Goal: Transaction & Acquisition: Purchase product/service

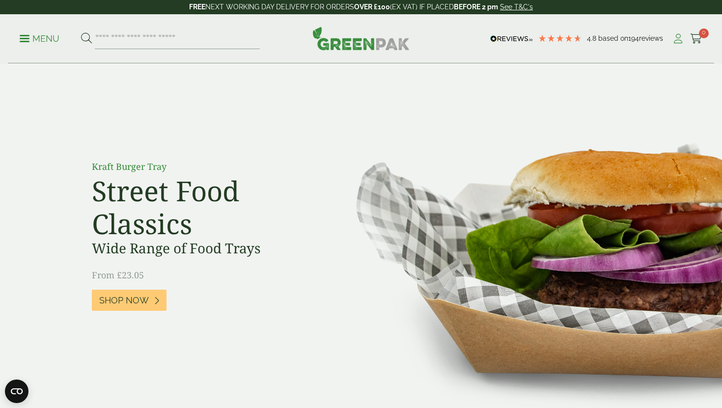
click at [677, 40] on icon at bounding box center [677, 39] width 12 height 10
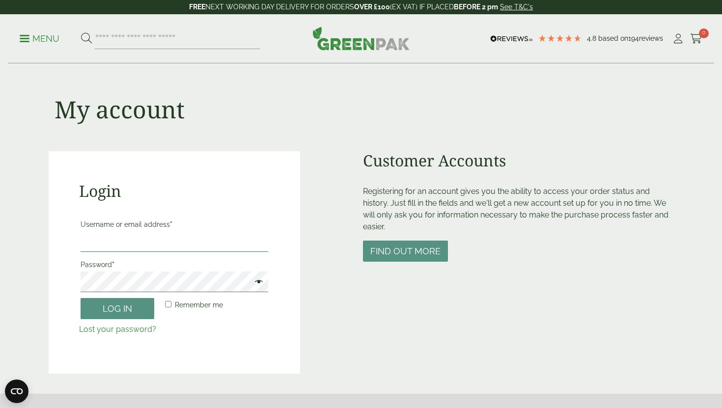
click at [194, 235] on input "Username or email address *" at bounding box center [174, 241] width 188 height 21
type input "**********"
click at [137, 313] on button "Log in" at bounding box center [117, 308] width 74 height 21
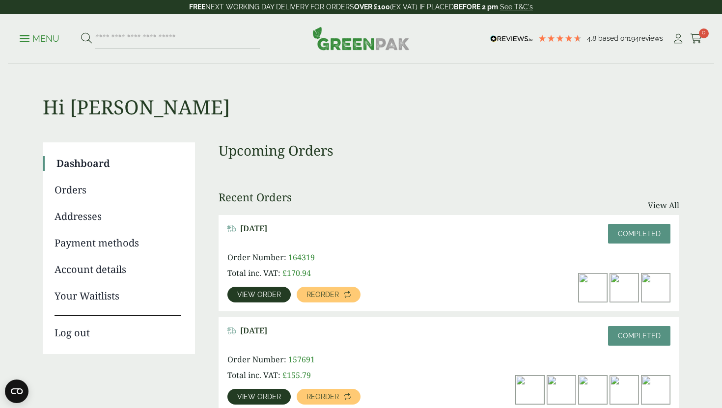
click at [269, 291] on span "View order" at bounding box center [259, 294] width 44 height 7
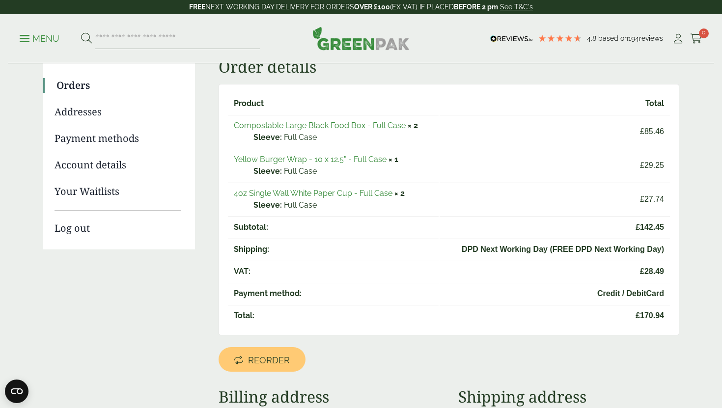
scroll to position [111, 0]
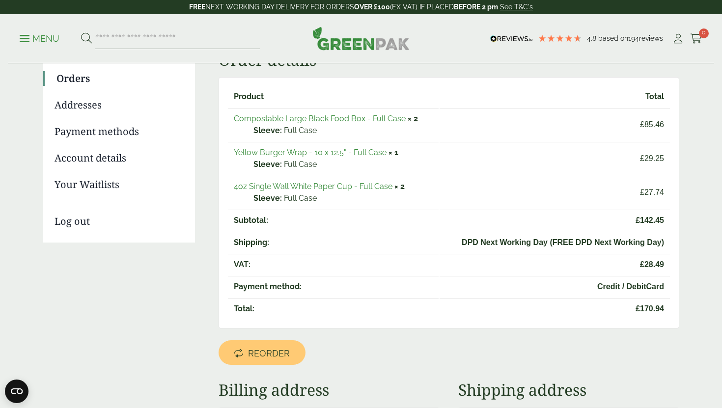
click at [349, 117] on link "Compostable Large Black Food Box - Full Case" at bounding box center [320, 118] width 172 height 9
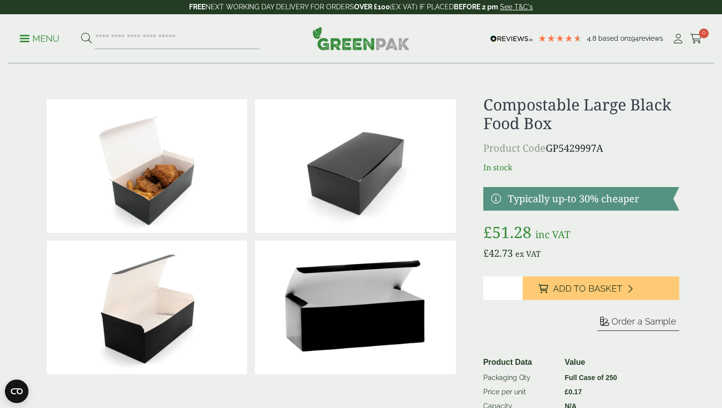
type input "*"
click at [513, 286] on input "*" at bounding box center [502, 288] width 39 height 24
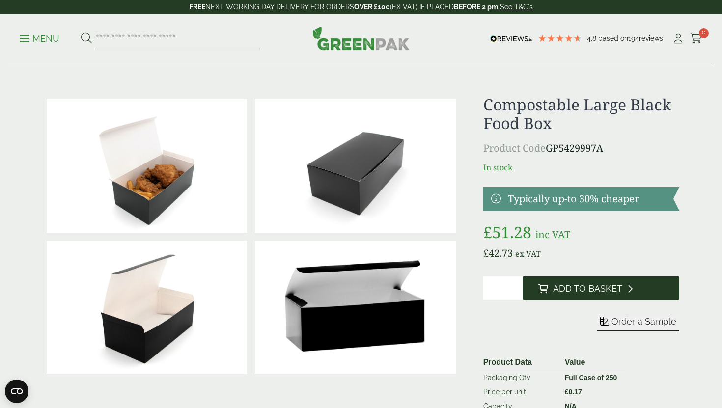
click at [554, 295] on button "Add to Basket" at bounding box center [600, 288] width 157 height 24
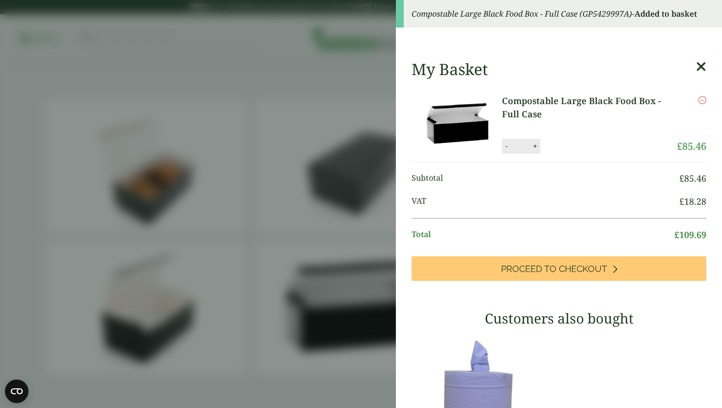
click at [697, 62] on icon at bounding box center [701, 67] width 10 height 14
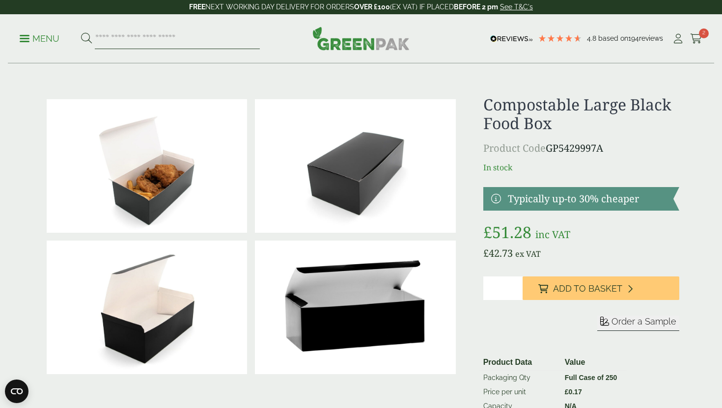
click at [224, 35] on input "search" at bounding box center [177, 38] width 165 height 21
paste input "*********"
type input "*********"
click at [81, 32] on button at bounding box center [86, 38] width 11 height 13
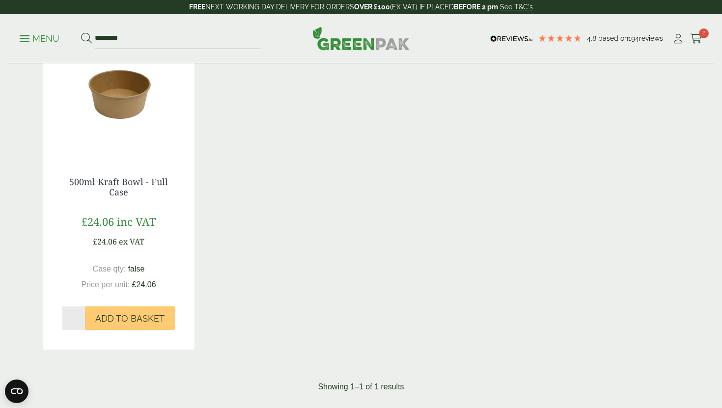
scroll to position [240, 0]
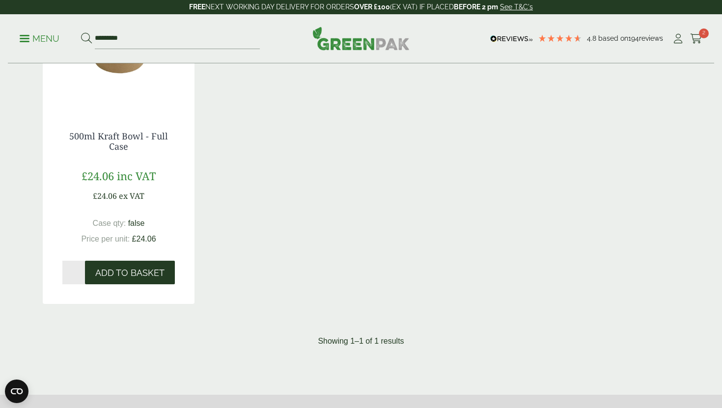
click at [112, 271] on span "Add to Basket" at bounding box center [129, 273] width 69 height 11
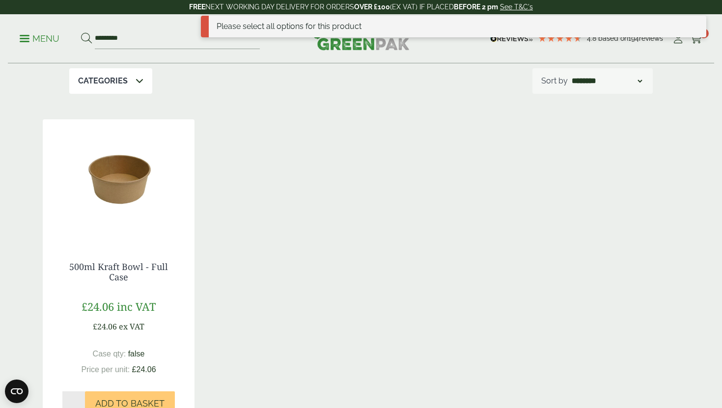
scroll to position [105, 0]
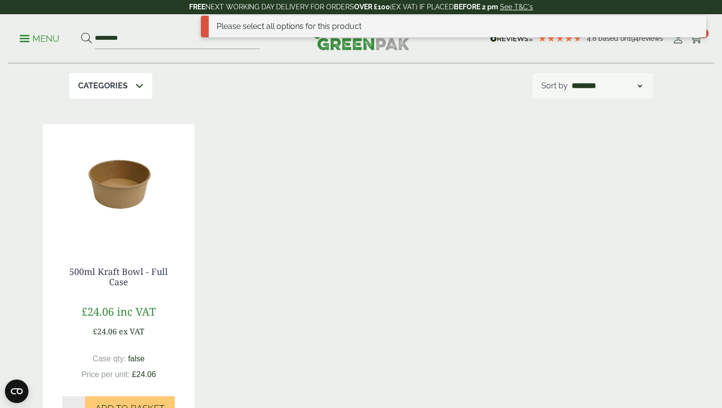
click at [125, 237] on img at bounding box center [119, 185] width 152 height 123
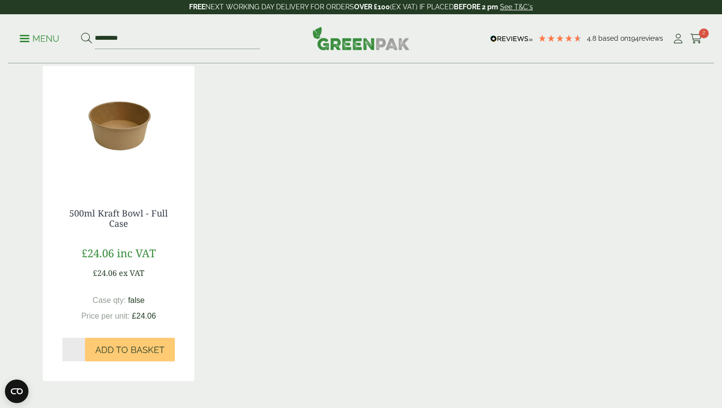
scroll to position [218, 0]
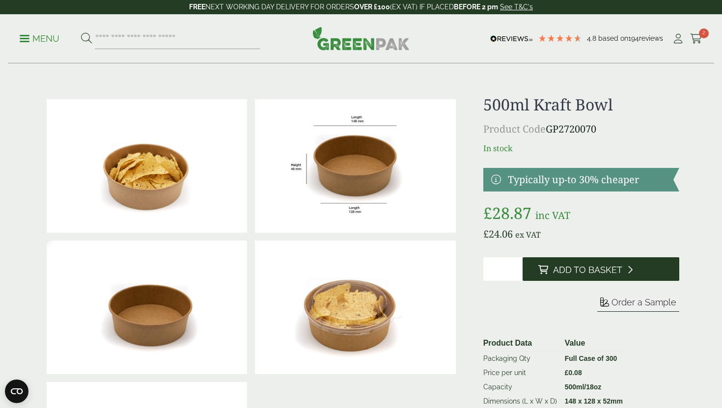
click at [607, 264] on button "Add to Basket" at bounding box center [600, 269] width 157 height 24
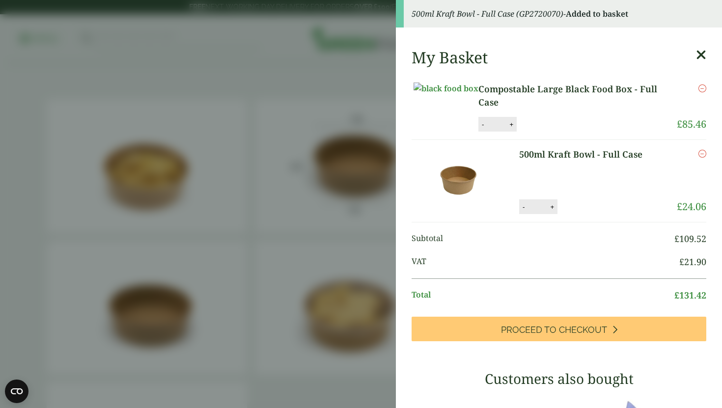
click at [348, 218] on aside "500ml Kraft Bowl - Full Case (GP2720070) - Added to basket My Basket Compostabl…" at bounding box center [361, 204] width 722 height 408
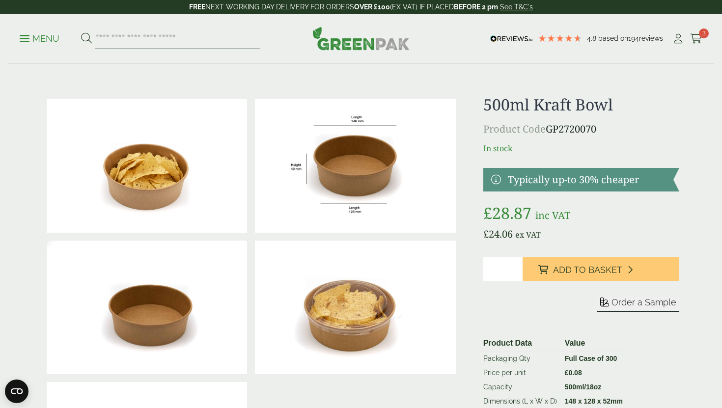
click at [224, 29] on input "search" at bounding box center [177, 38] width 165 height 21
paste input "*********"
type input "*********"
click at [81, 32] on button at bounding box center [86, 38] width 11 height 13
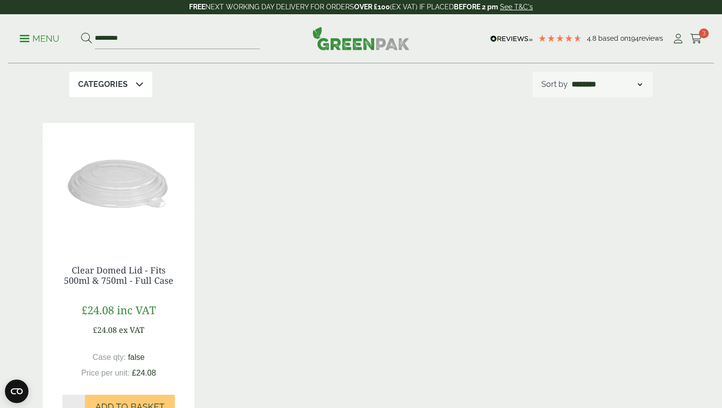
scroll to position [110, 0]
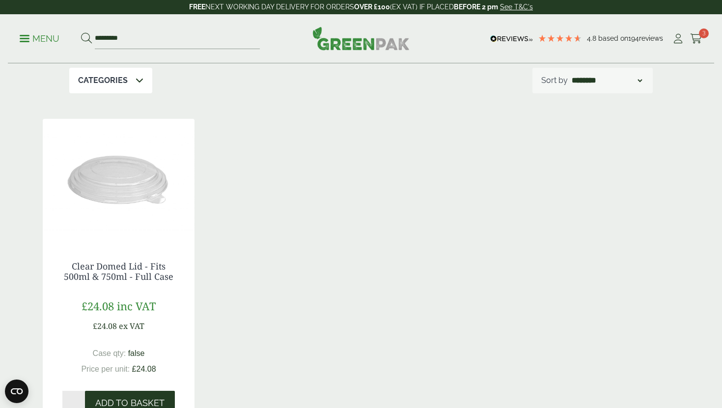
click at [141, 403] on span "Add to Basket" at bounding box center [129, 403] width 69 height 11
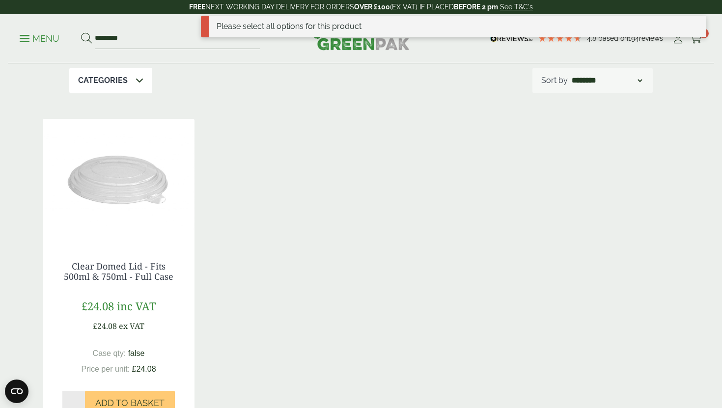
click at [132, 246] on div "Clear Domed Lid - Fits 500ml & 750ml - Full Case £24.08 inc VAT £24.08 ex VAT C…" at bounding box center [119, 337] width 152 height 192
click at [128, 199] on img at bounding box center [119, 180] width 152 height 123
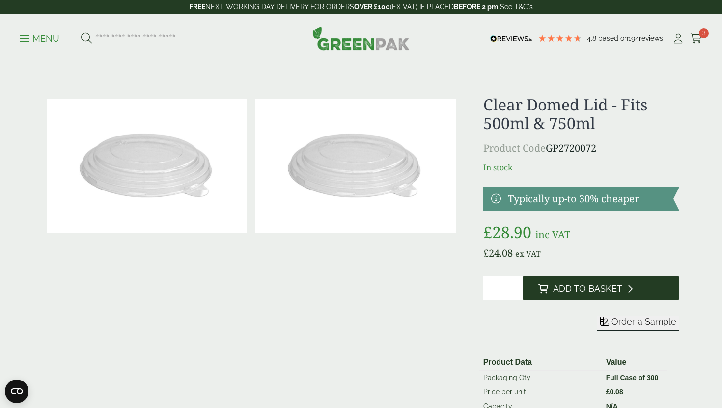
click at [566, 298] on button "Add to Basket" at bounding box center [600, 288] width 157 height 24
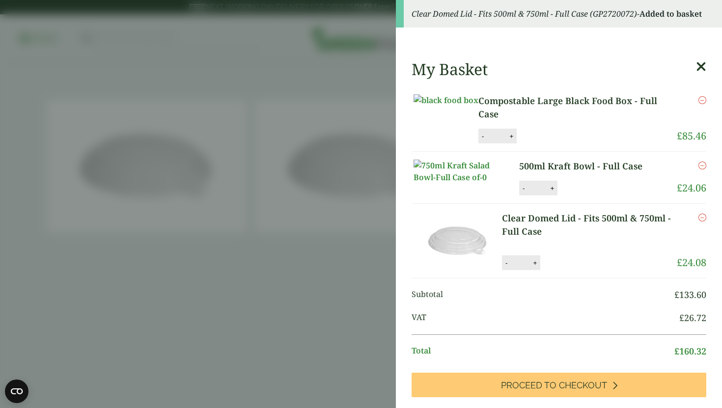
click at [255, 242] on aside "Clear Domed Lid - Fits 500ml & 750ml - Full Case (GP2720072) - Added to basket …" at bounding box center [361, 204] width 722 height 408
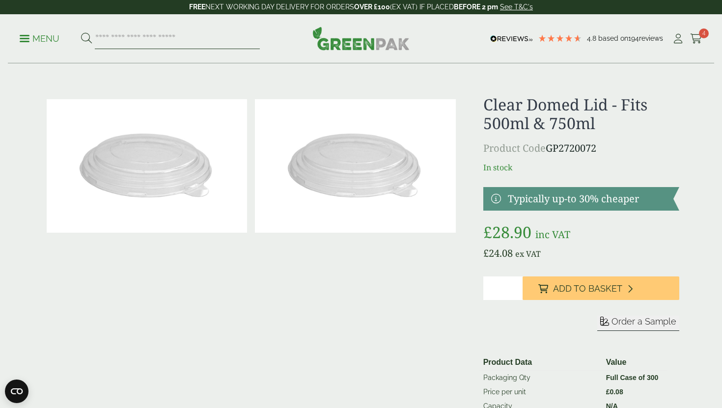
click at [207, 40] on input "search" at bounding box center [177, 38] width 165 height 21
paste input "**********"
type input "**********"
click at [81, 32] on button at bounding box center [86, 38] width 11 height 13
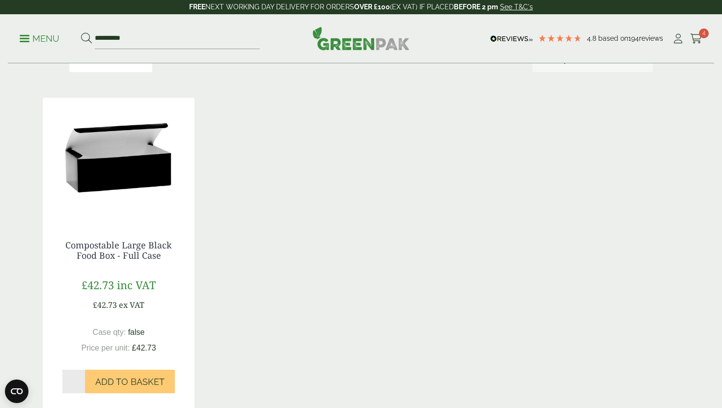
scroll to position [135, 0]
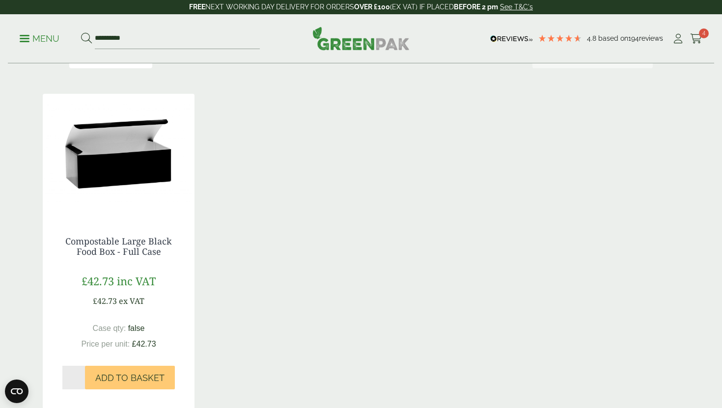
click at [139, 162] on img at bounding box center [119, 155] width 152 height 123
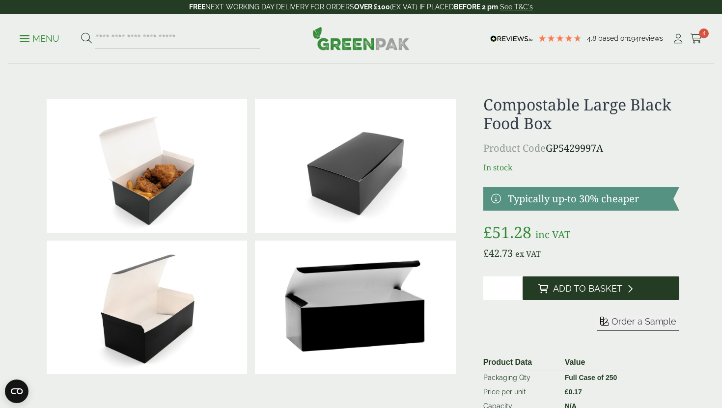
click at [606, 294] on span "Add to Basket" at bounding box center [587, 288] width 69 height 11
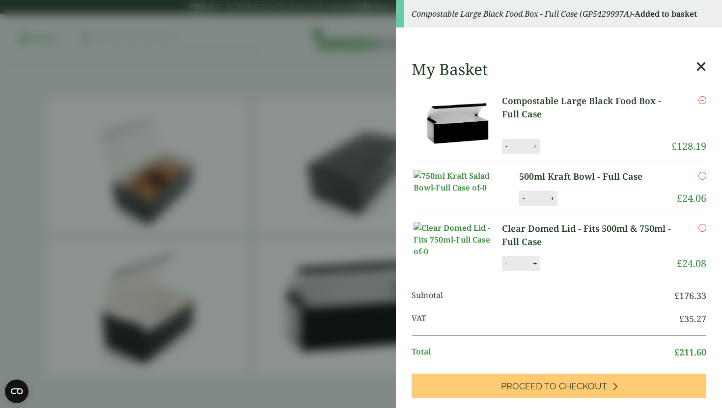
click at [506, 149] on button "-" at bounding box center [506, 146] width 8 height 8
type input "*"
click at [568, 151] on button "Update" at bounding box center [566, 146] width 49 height 15
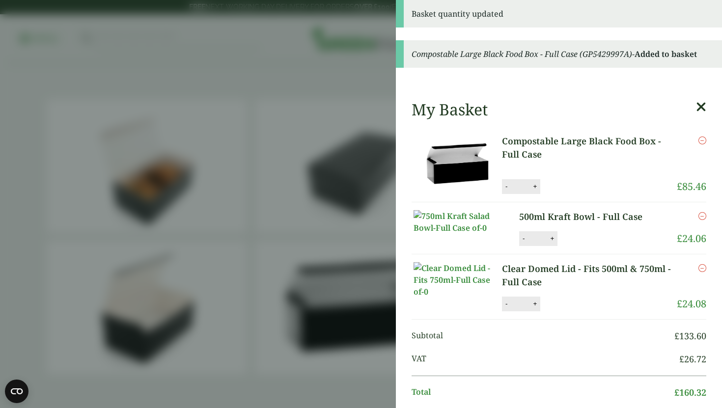
click at [310, 160] on aside "Basket quantity updated Compostable Large Black Food Box - Full Case (GP5429997…" at bounding box center [361, 204] width 722 height 408
